Goal: Task Accomplishment & Management: Complete application form

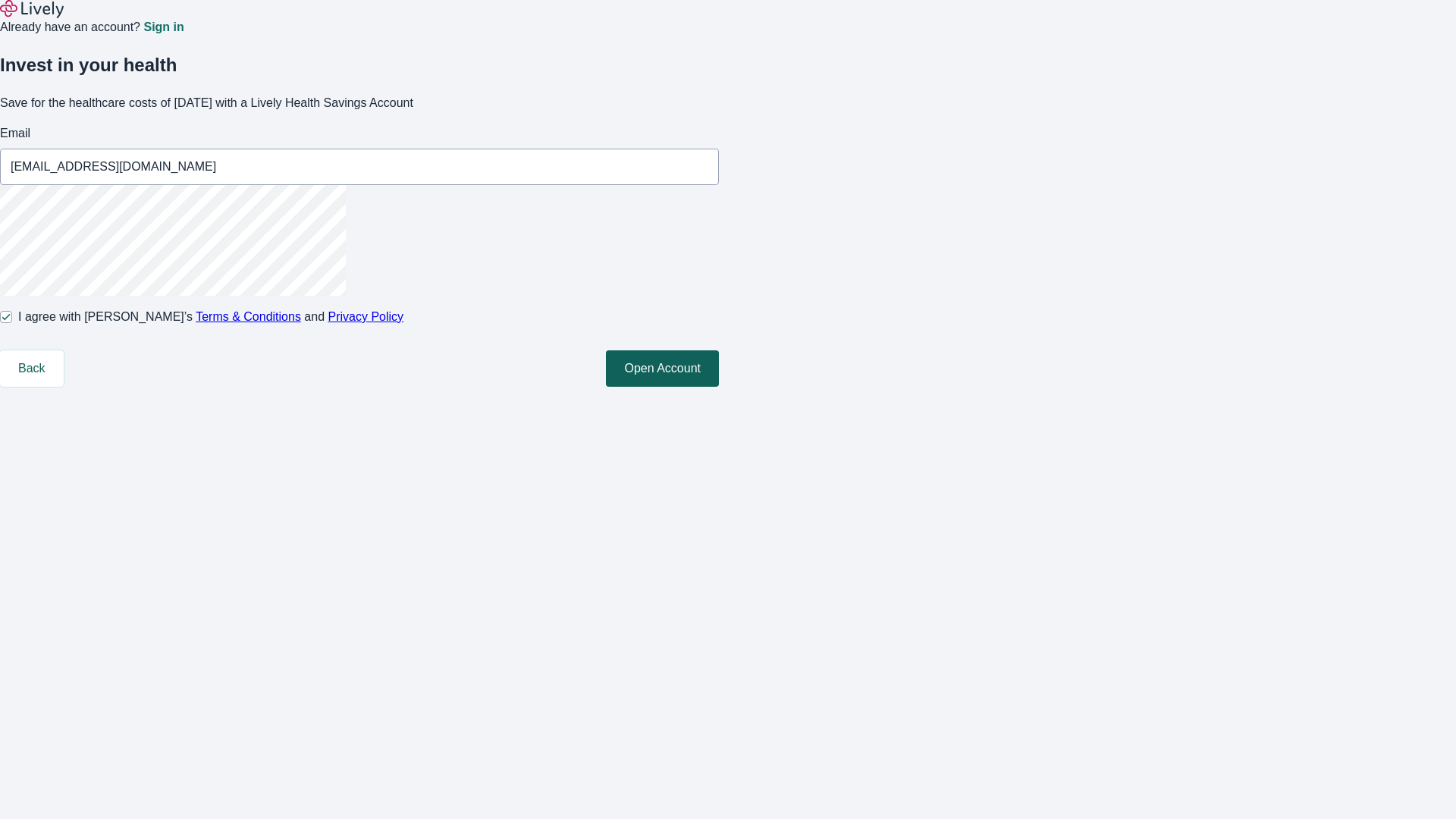
click at [719, 387] on button "Open Account" at bounding box center [662, 368] width 113 height 37
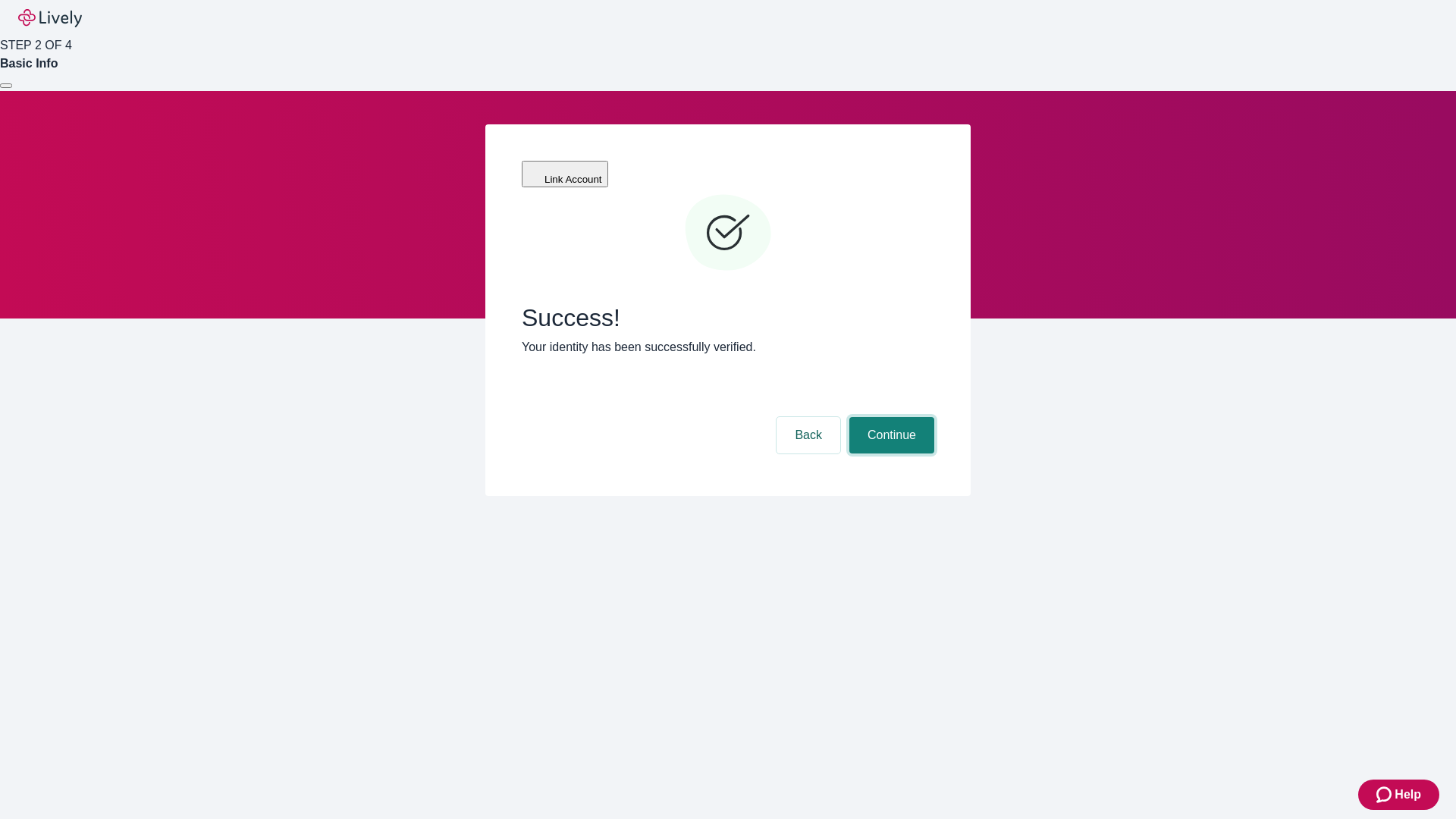
click at [890, 417] on button "Continue" at bounding box center [891, 435] width 85 height 37
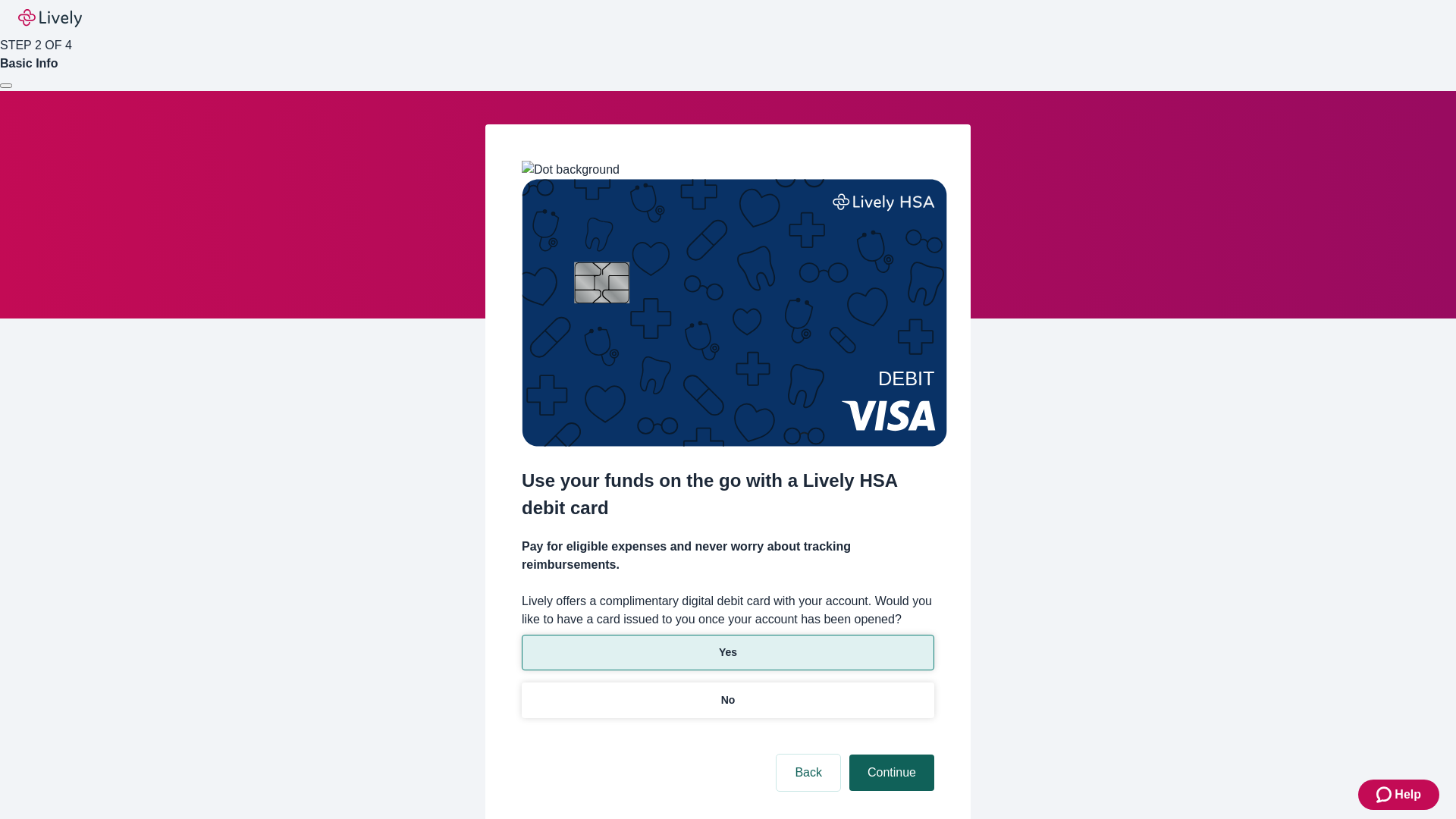
click at [727, 645] on p "Yes" at bounding box center [728, 653] width 18 height 16
click at [890, 755] on button "Continue" at bounding box center [891, 773] width 85 height 37
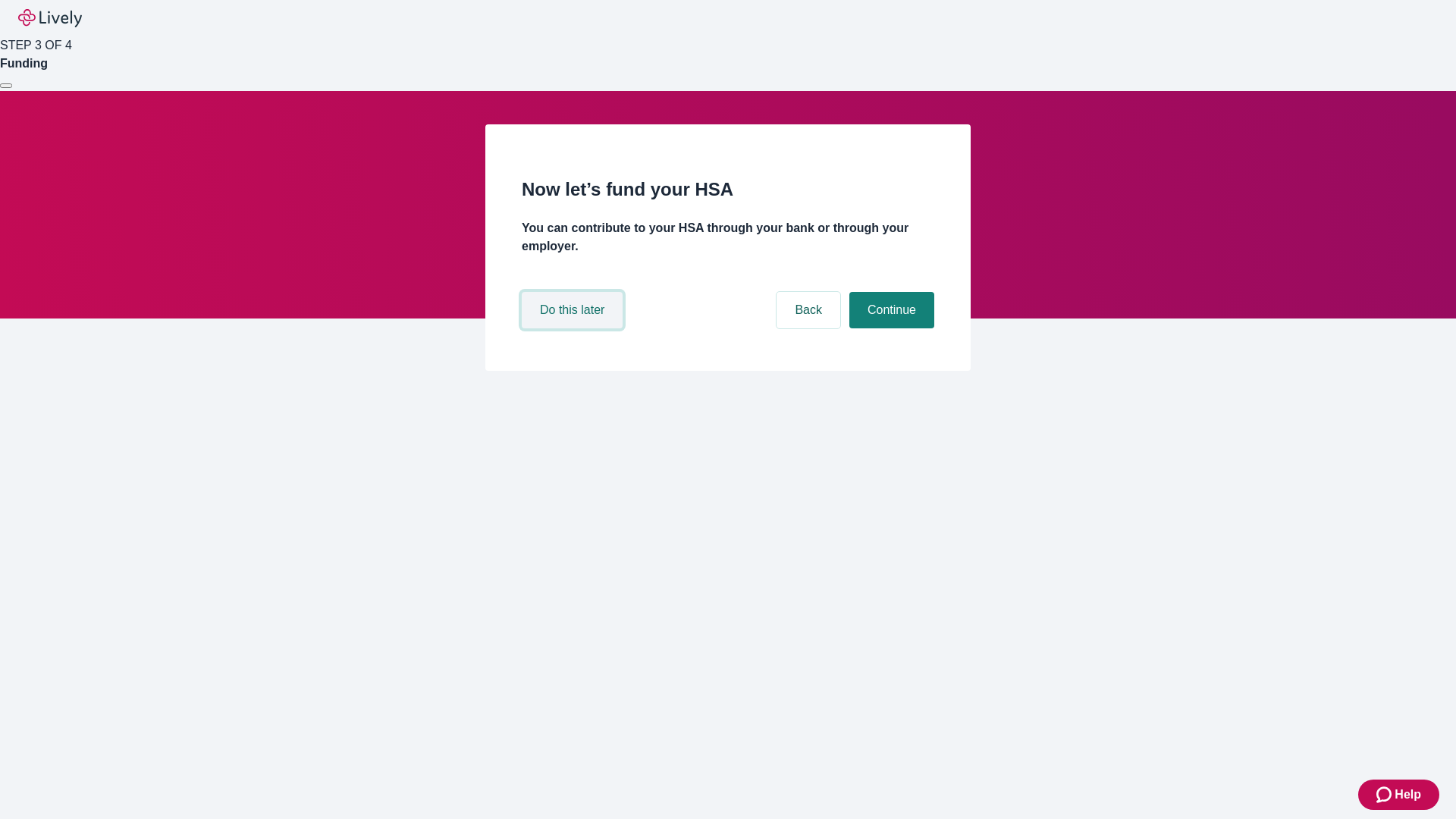
click at [574, 328] on button "Do this later" at bounding box center [572, 310] width 101 height 37
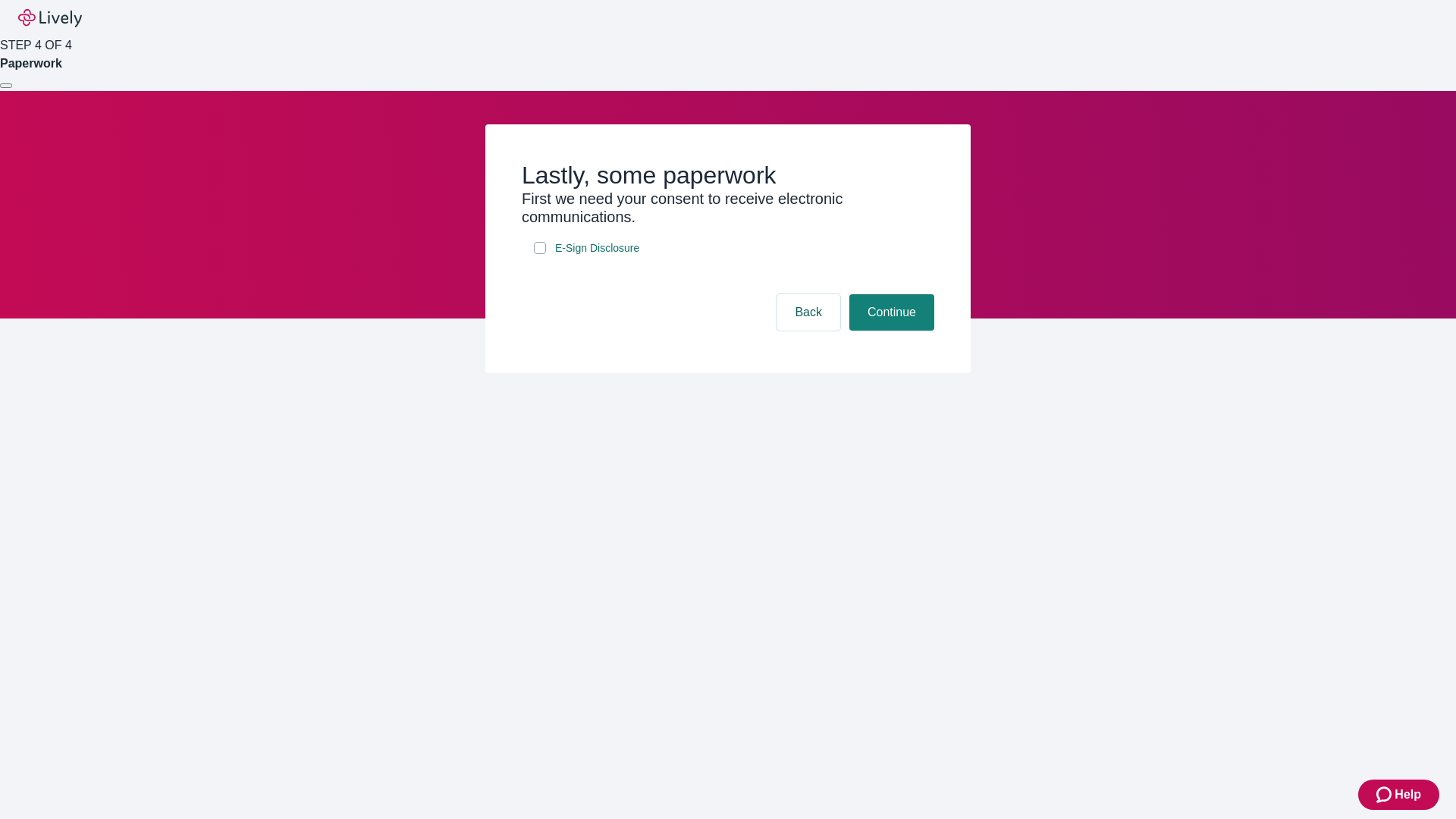
click at [540, 254] on input "E-Sign Disclosure" at bounding box center [539, 248] width 12 height 12
checkbox input "true"
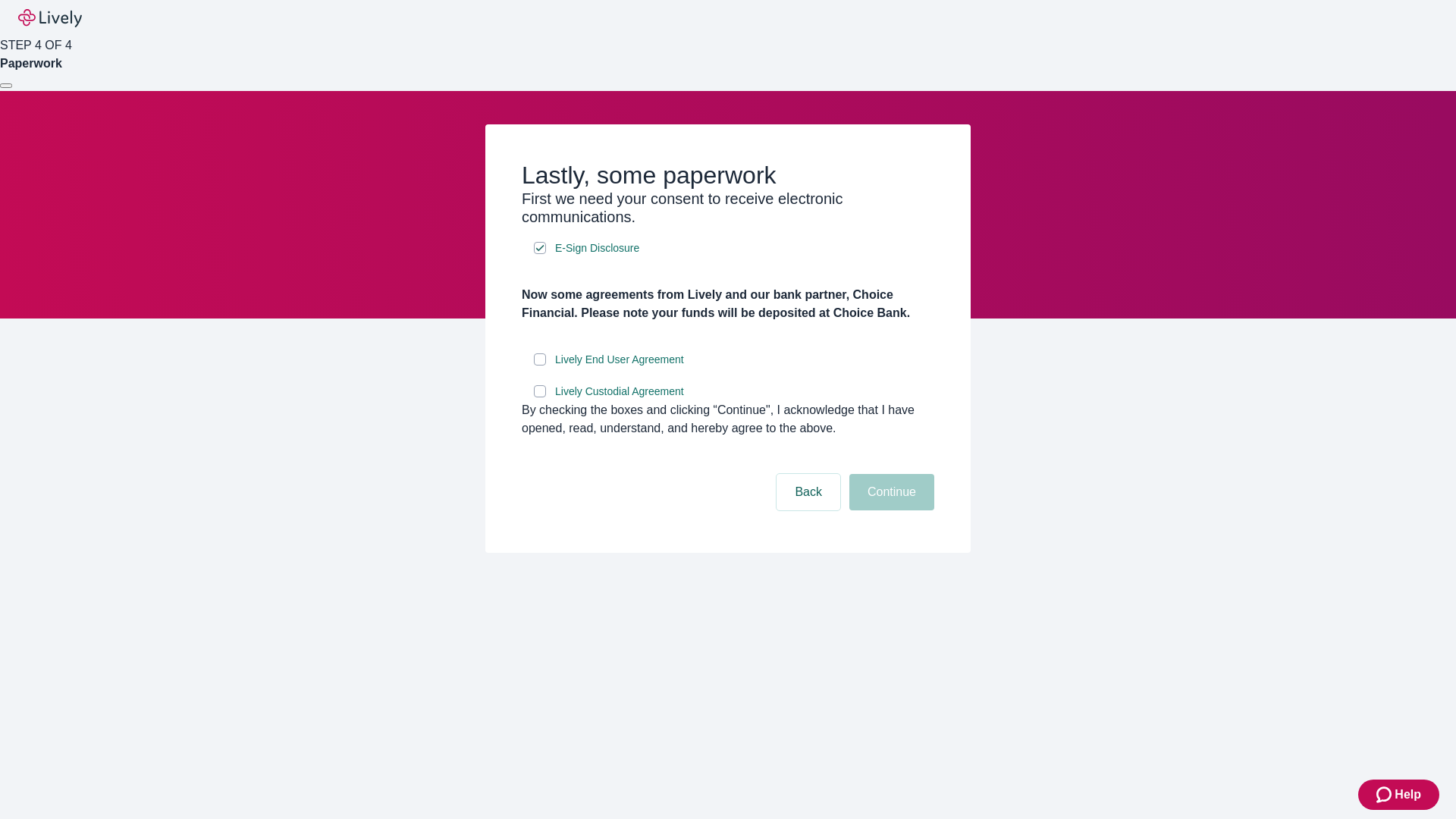
click at [540, 366] on input "Lively End User Agreement" at bounding box center [539, 359] width 12 height 12
checkbox input "true"
click at [540, 398] on input "Lively Custodial Agreement" at bounding box center [539, 391] width 12 height 12
checkbox input "true"
click at [890, 510] on button "Continue" at bounding box center [891, 492] width 85 height 37
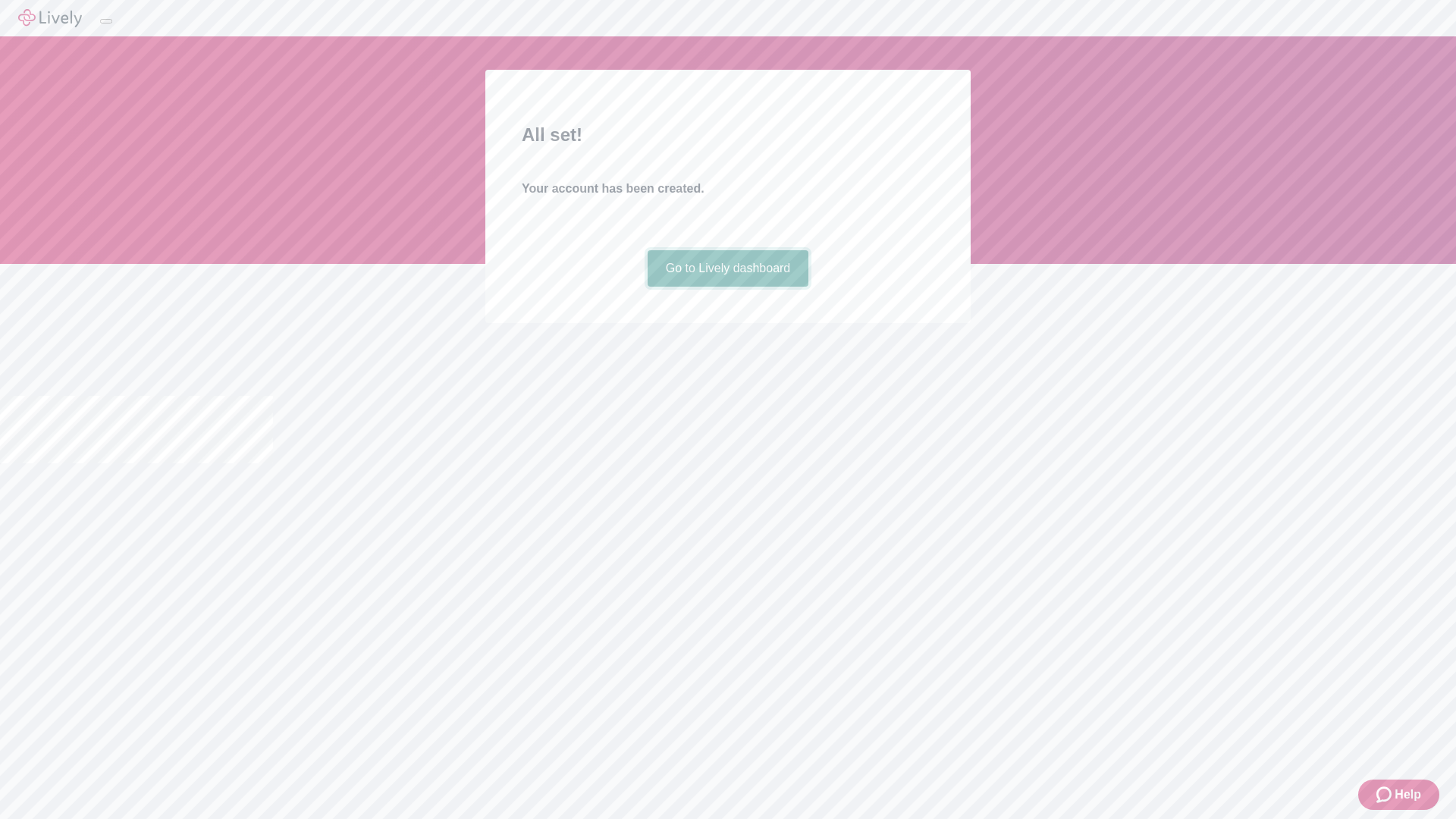
click at [727, 287] on link "Go to Lively dashboard" at bounding box center [728, 268] width 161 height 37
